Goal: Task Accomplishment & Management: Manage account settings

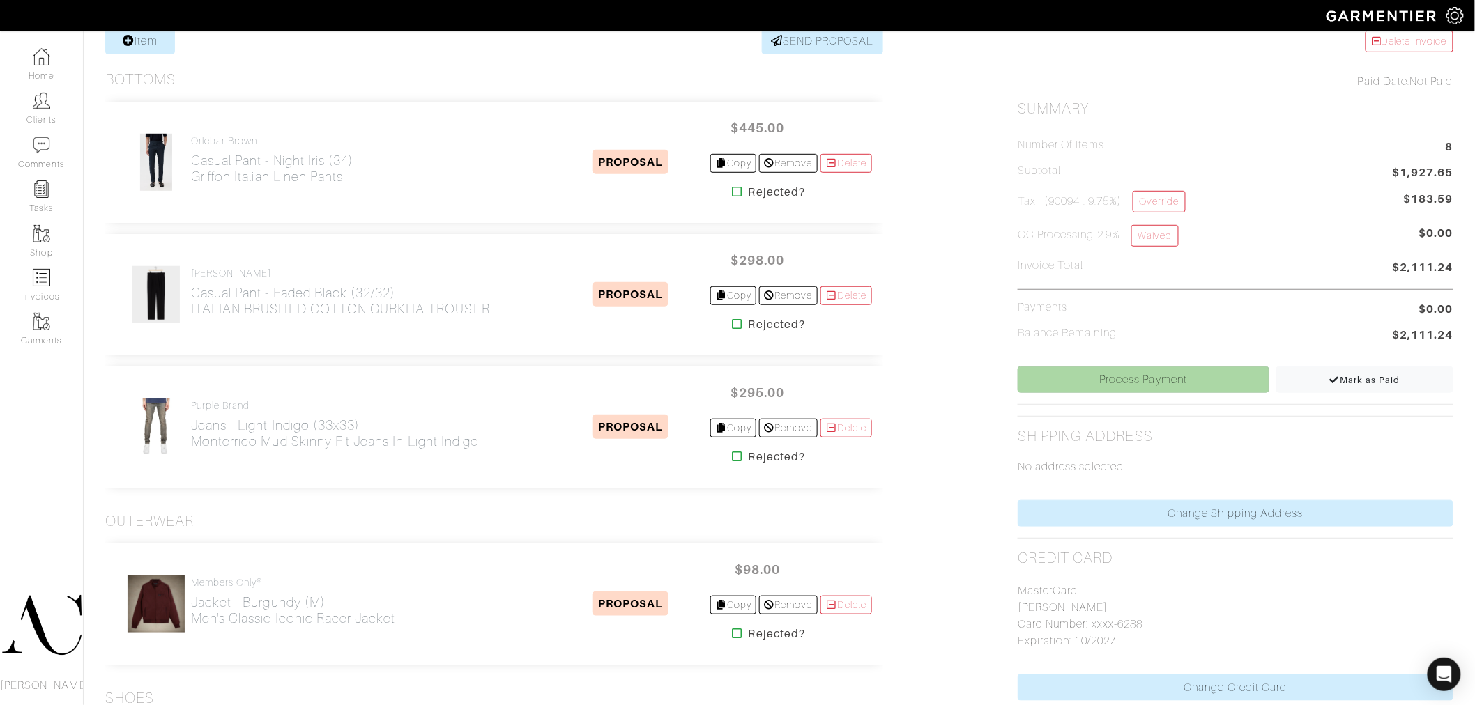
scroll to position [309, 0]
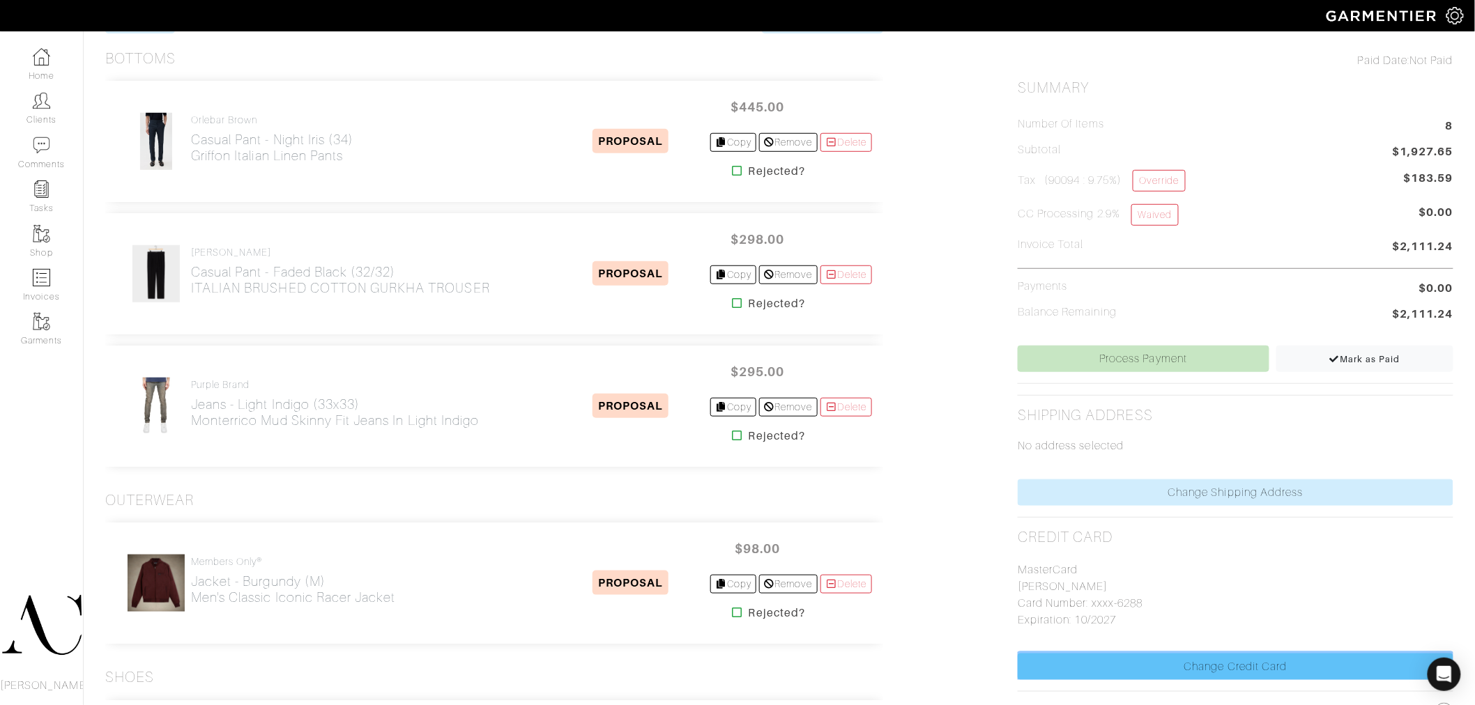
click at [1192, 679] on link "Change Credit Card" at bounding box center [1236, 667] width 436 height 26
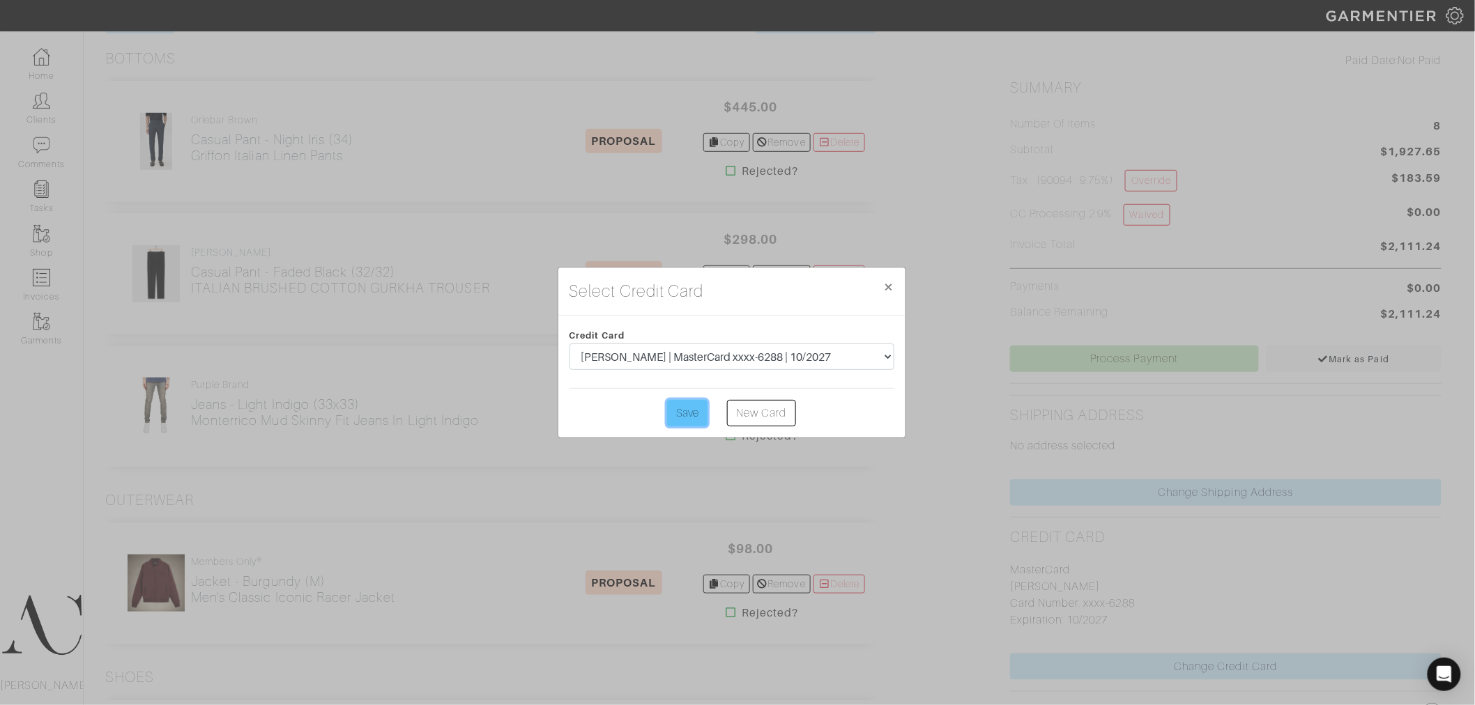
click at [673, 409] on input "Save" at bounding box center [687, 413] width 40 height 26
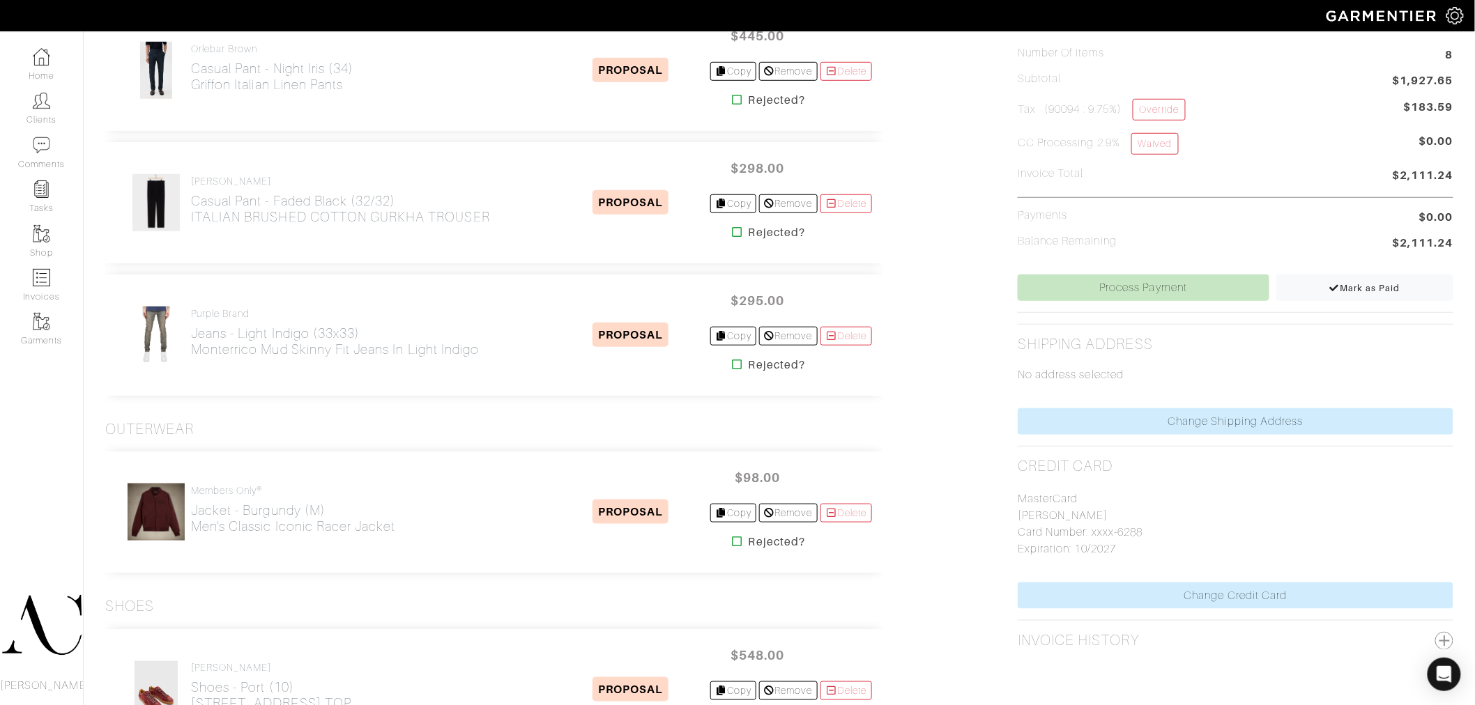
scroll to position [387, 0]
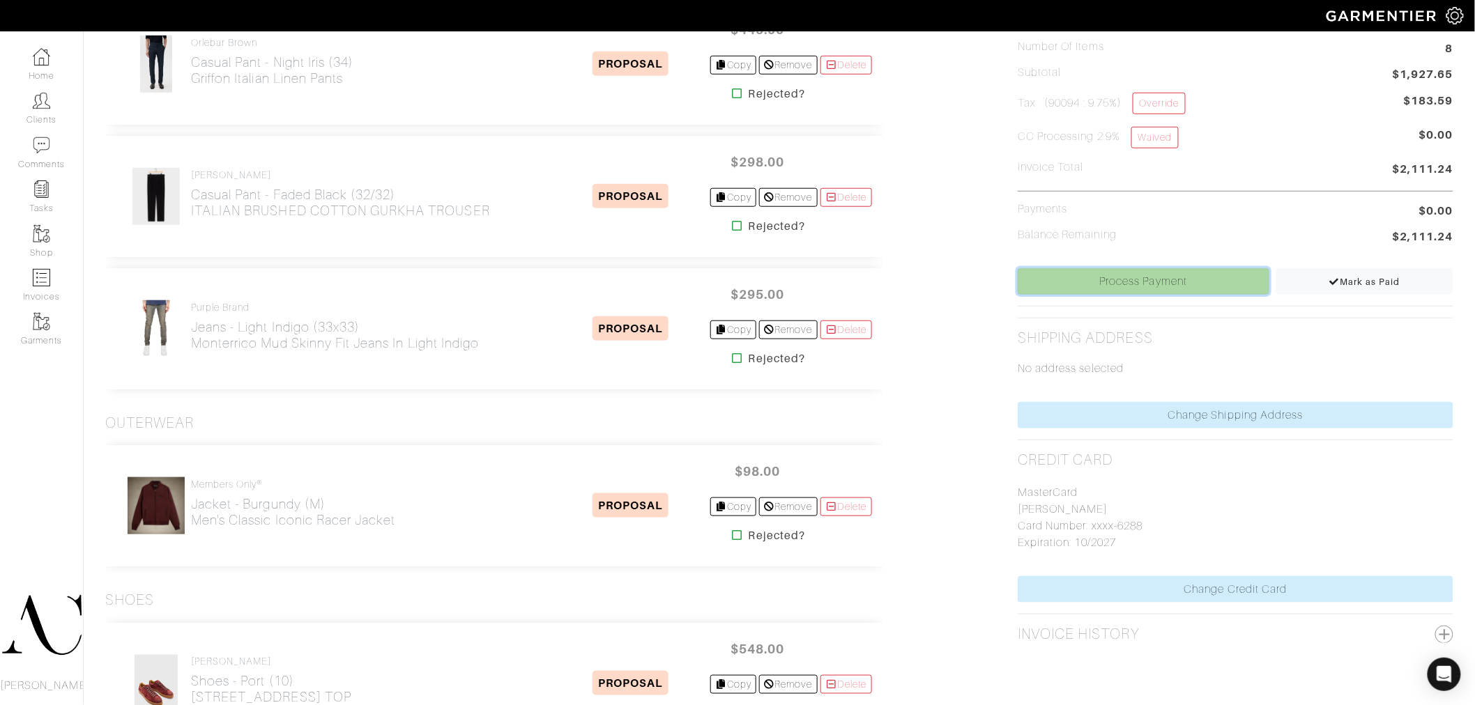
click at [1181, 275] on link "Process Payment" at bounding box center [1143, 281] width 251 height 26
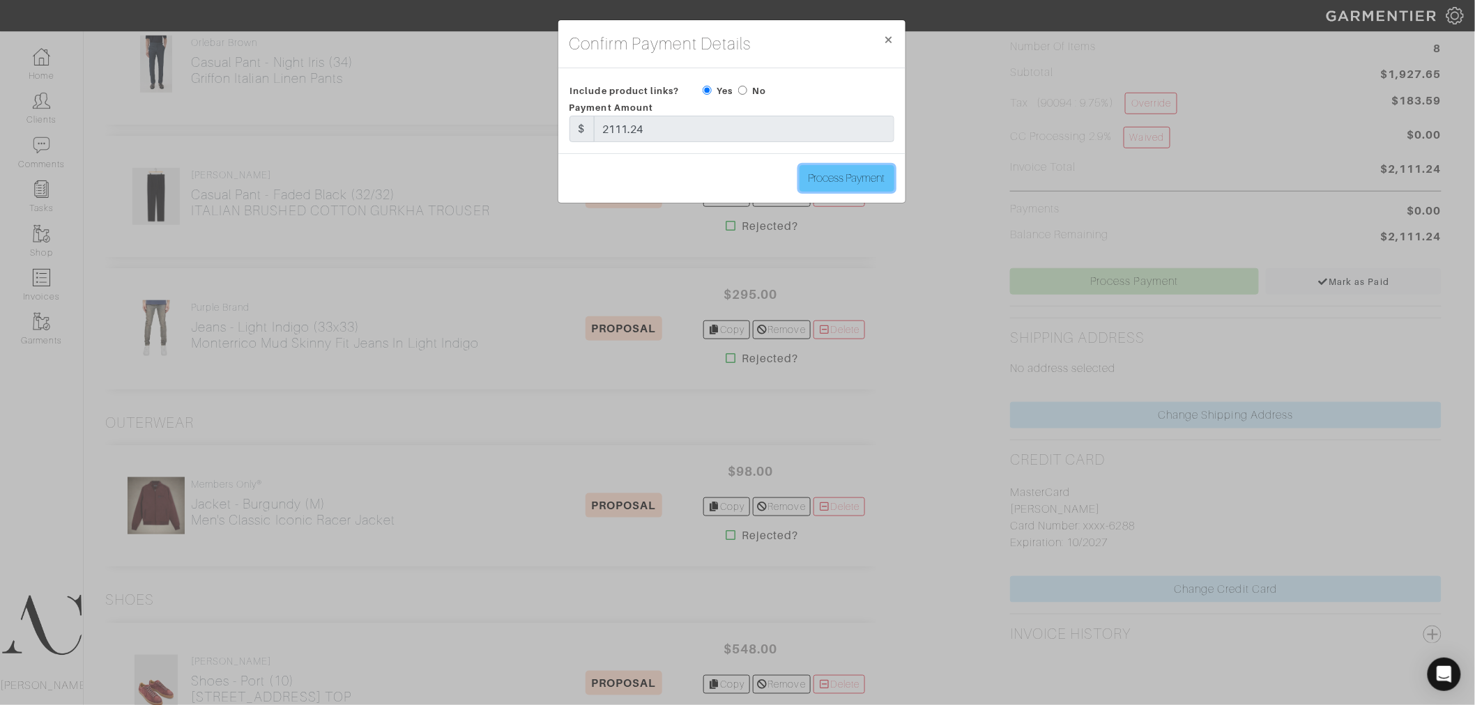
click at [837, 178] on input "Process Payment" at bounding box center [846, 178] width 95 height 26
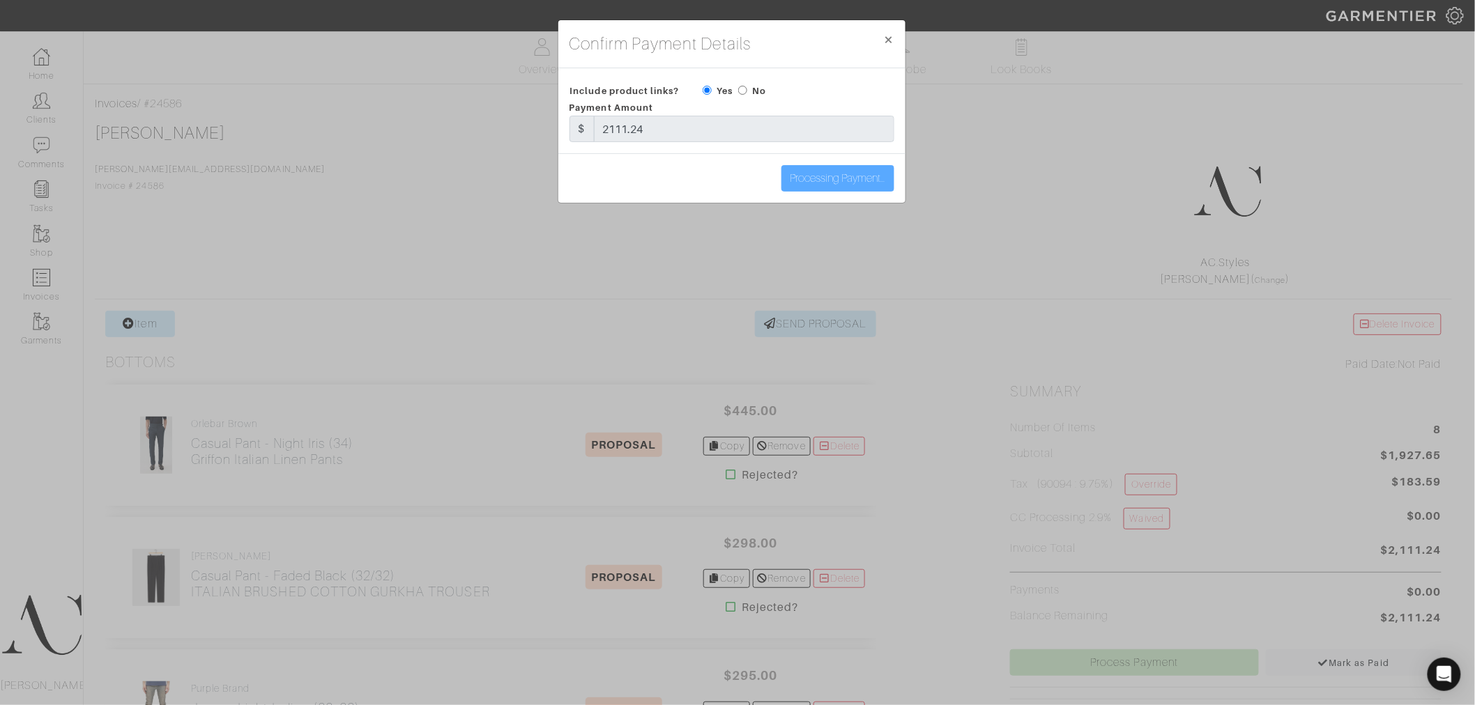
scroll to position [0, 0]
type input "Process Payment"
